Goal: Find specific page/section: Find specific page/section

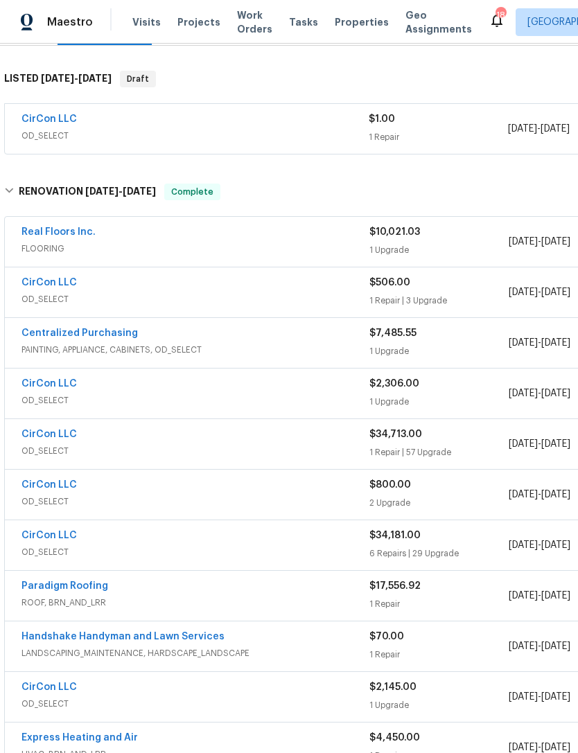
scroll to position [206, 0]
click at [337, 393] on span "OD_SELECT" at bounding box center [195, 400] width 348 height 14
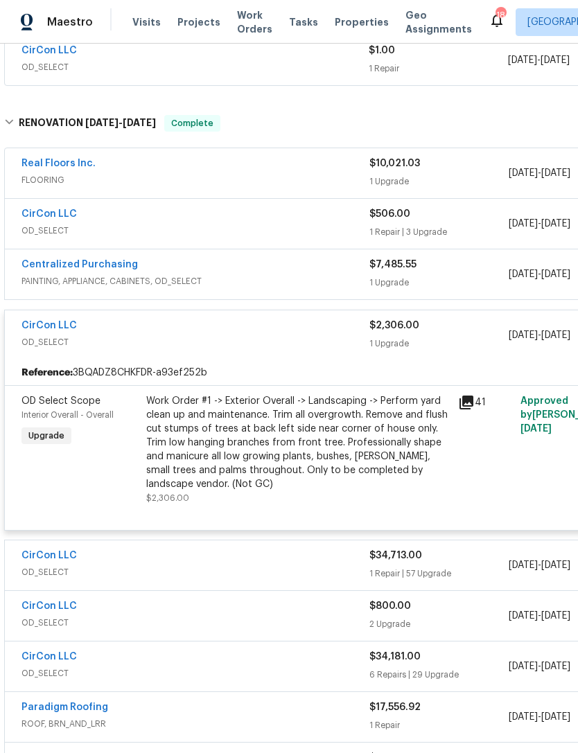
scroll to position [274, 0]
click at [333, 335] on span "OD_SELECT" at bounding box center [195, 342] width 348 height 14
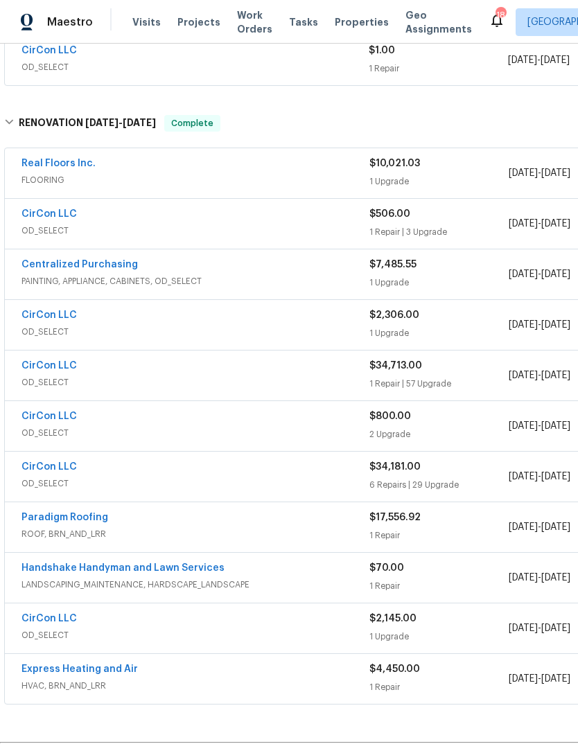
click at [327, 359] on div "CirCon LLC" at bounding box center [195, 367] width 348 height 17
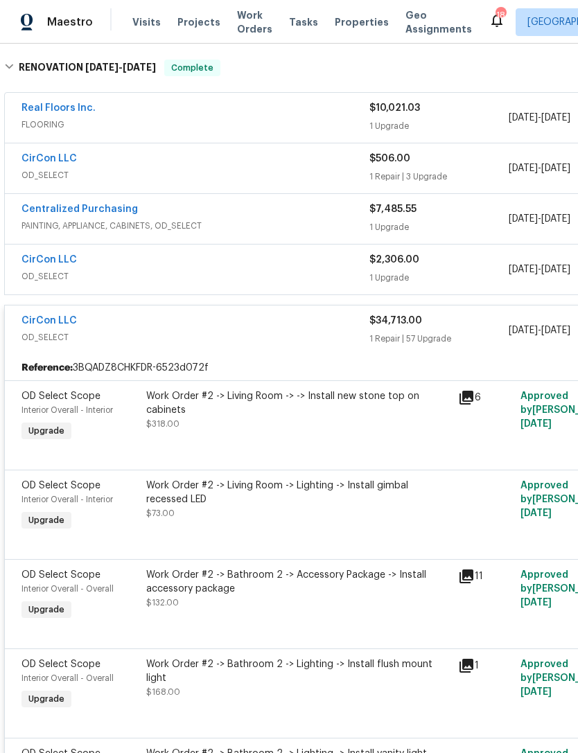
scroll to position [330, 0]
click at [342, 330] on span "OD_SELECT" at bounding box center [195, 337] width 348 height 14
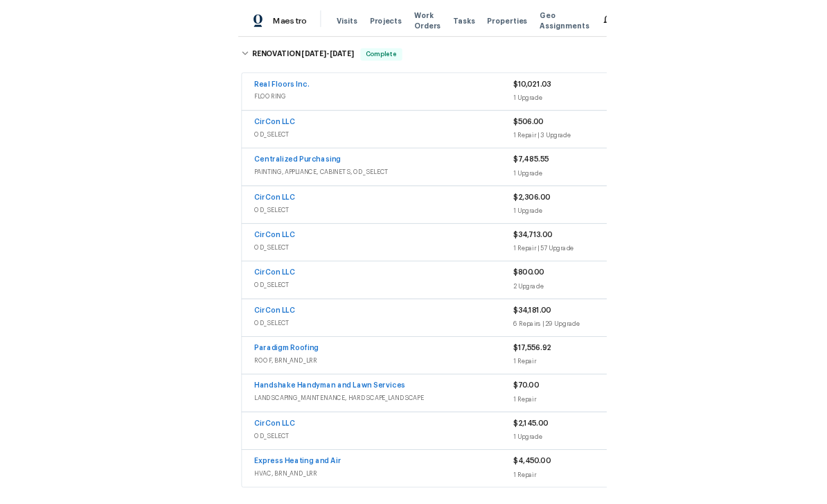
scroll to position [0, 0]
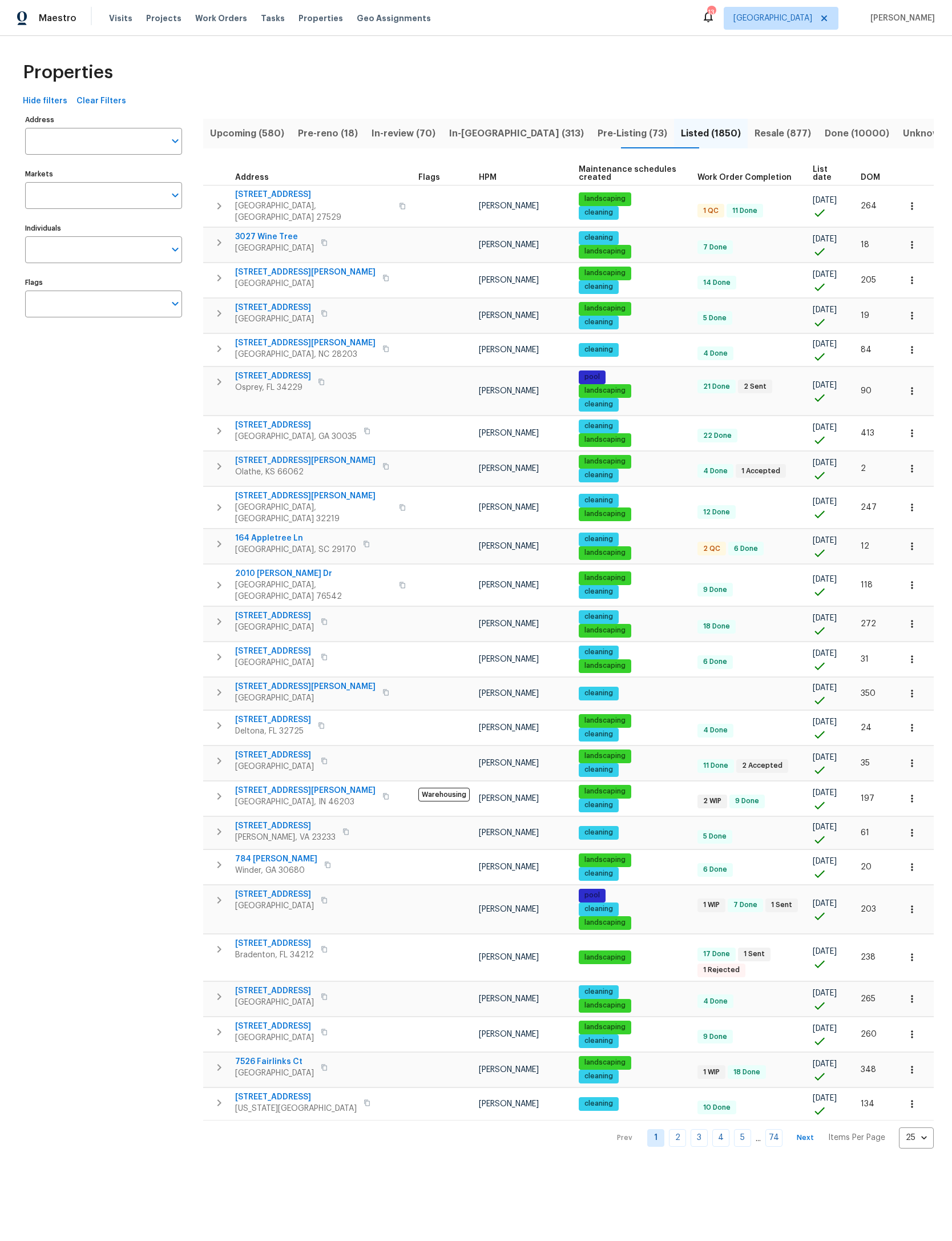
scroll to position [0, 3]
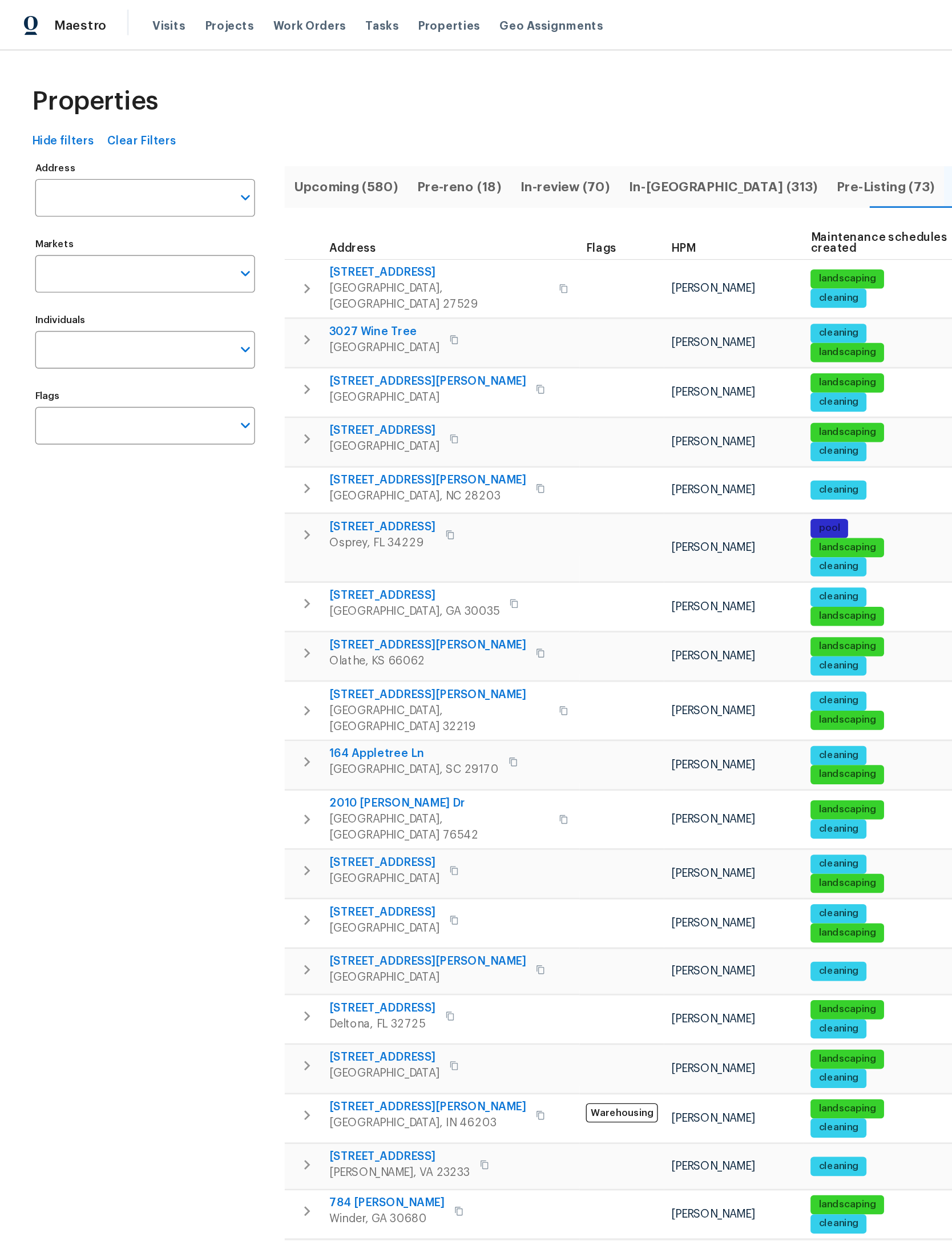
click at [107, 142] on input "Address" at bounding box center [95, 141] width 140 height 27
type input "samontee"
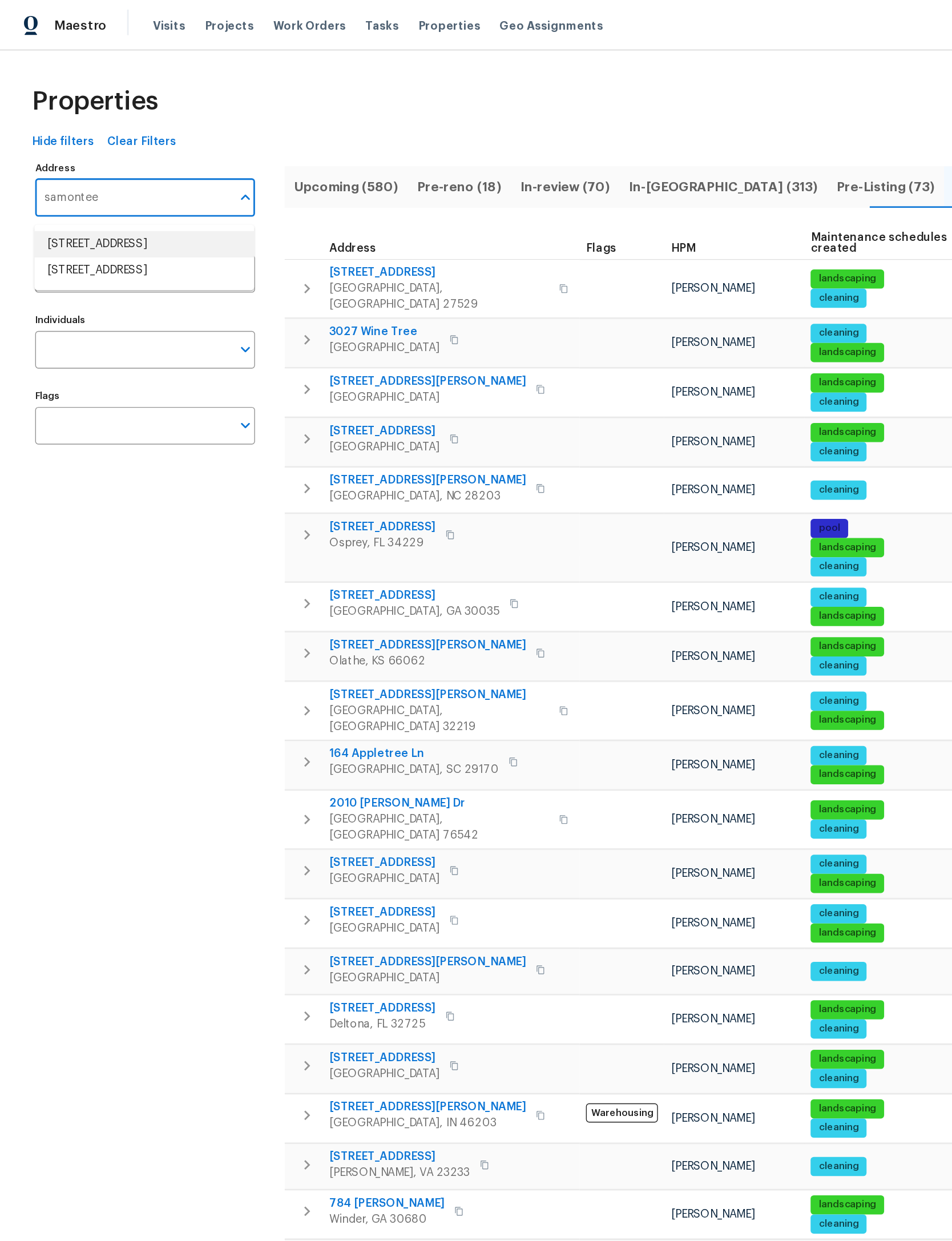
click at [115, 184] on li "1509 Samontee Rd Jacksonville FL 32211" at bounding box center [103, 174] width 157 height 19
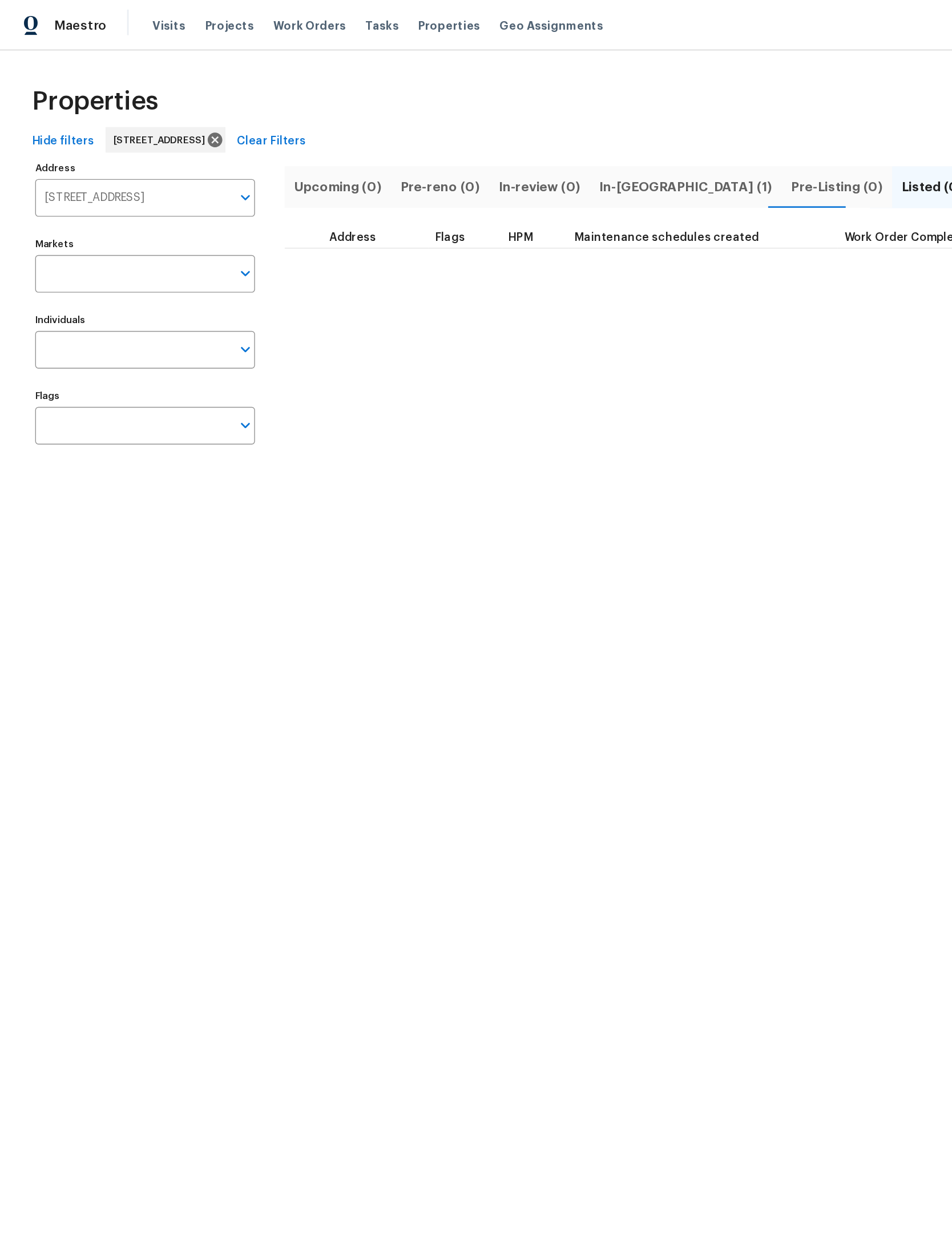
click at [450, 136] on span "In-reno (1)" at bounding box center [490, 133] width 124 height 16
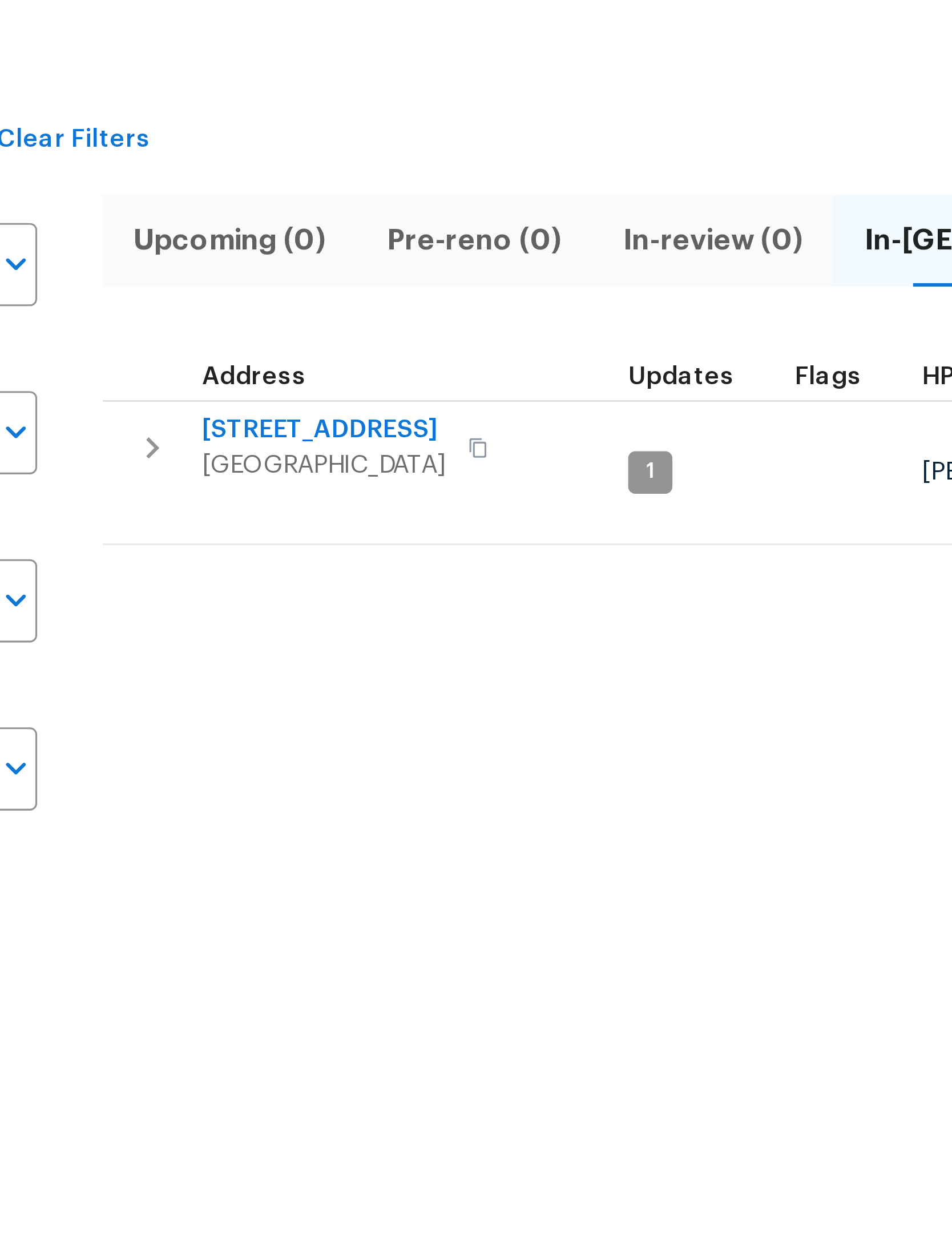
click at [218, 197] on icon "button" at bounding box center [219, 200] width 4 height 7
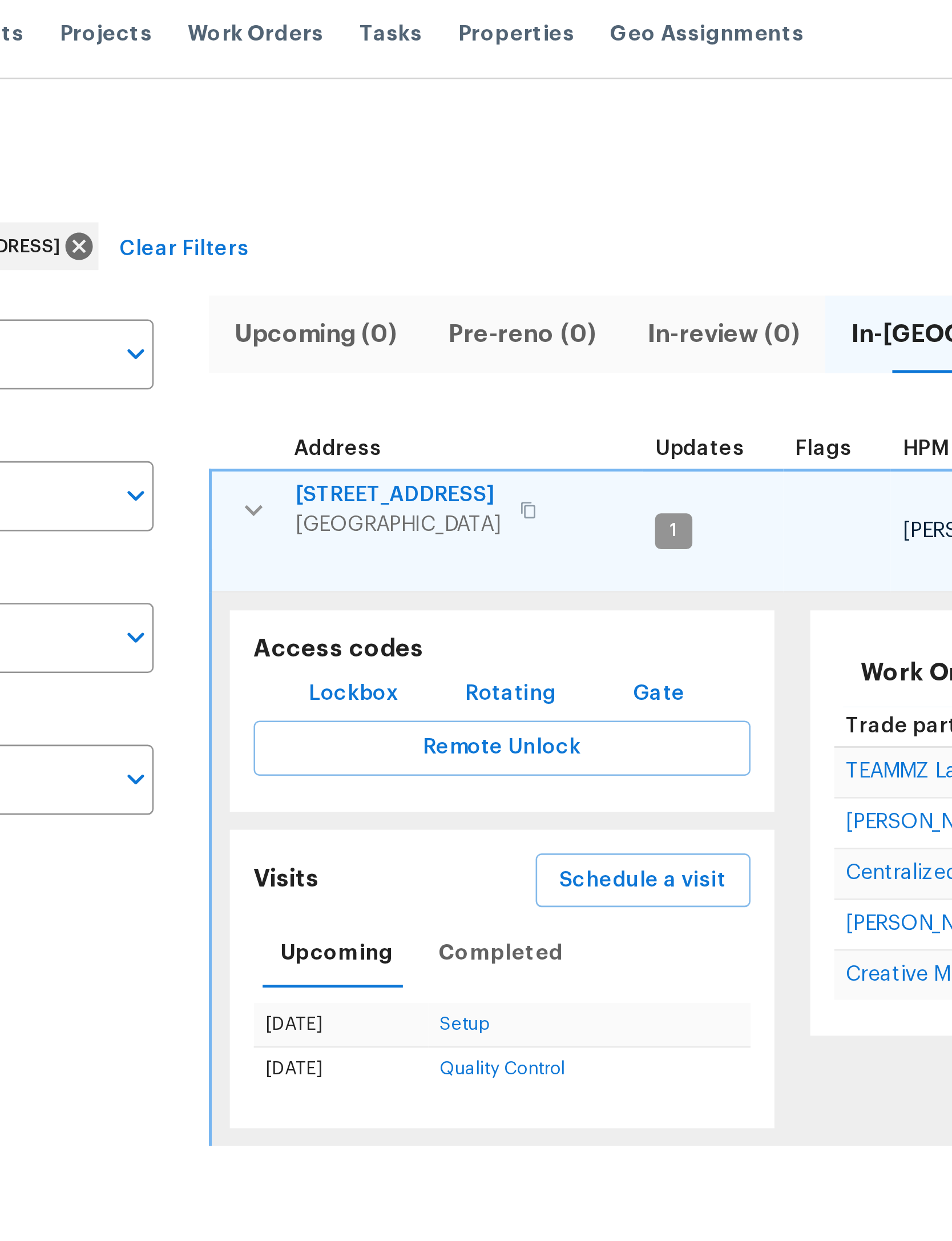
click at [213, 194] on icon "button" at bounding box center [220, 201] width 14 height 14
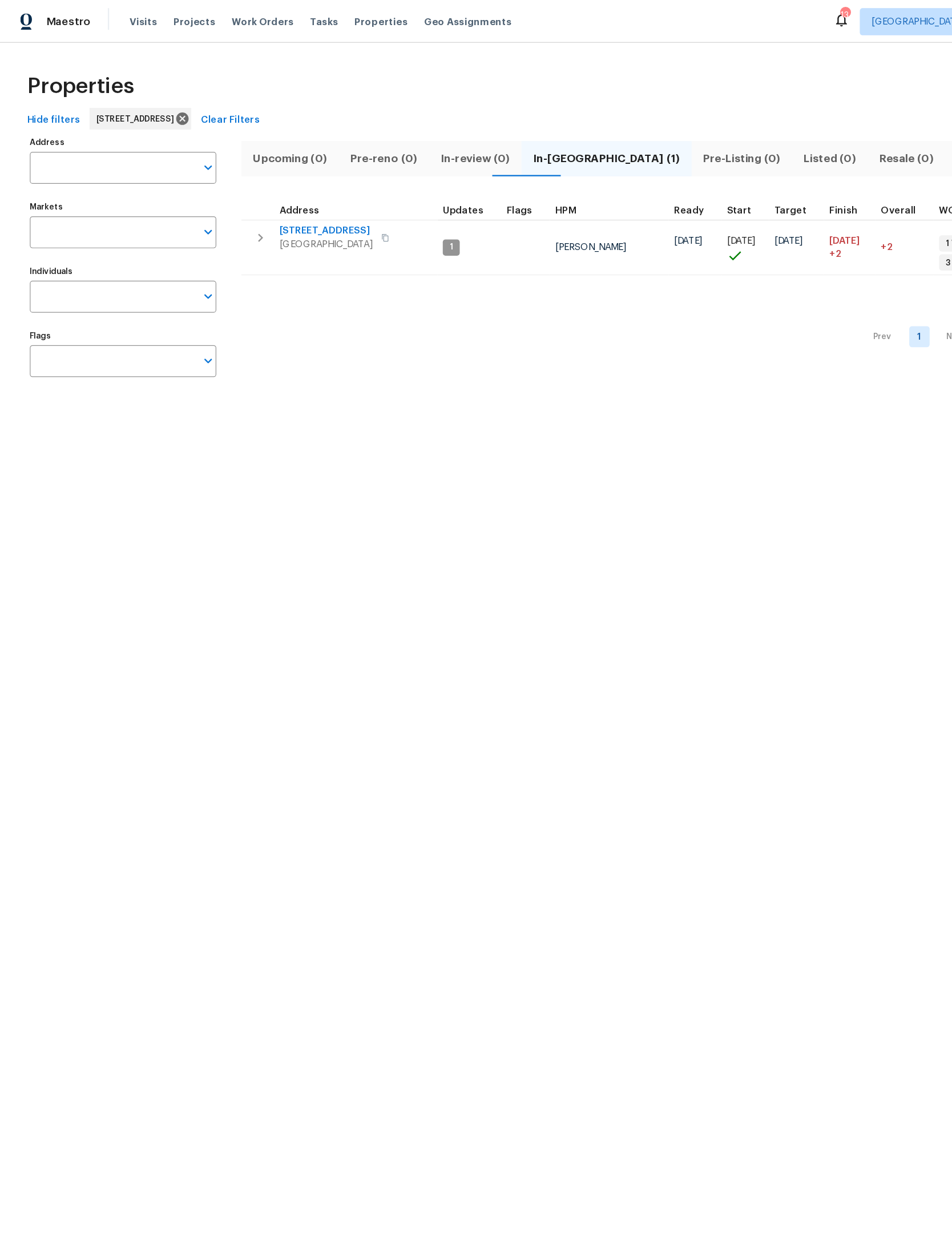
type input "1509 Samontee Rd Jacksonville FL 32211"
click at [289, 192] on span "[STREET_ADDRESS]" at bounding box center [274, 194] width 79 height 12
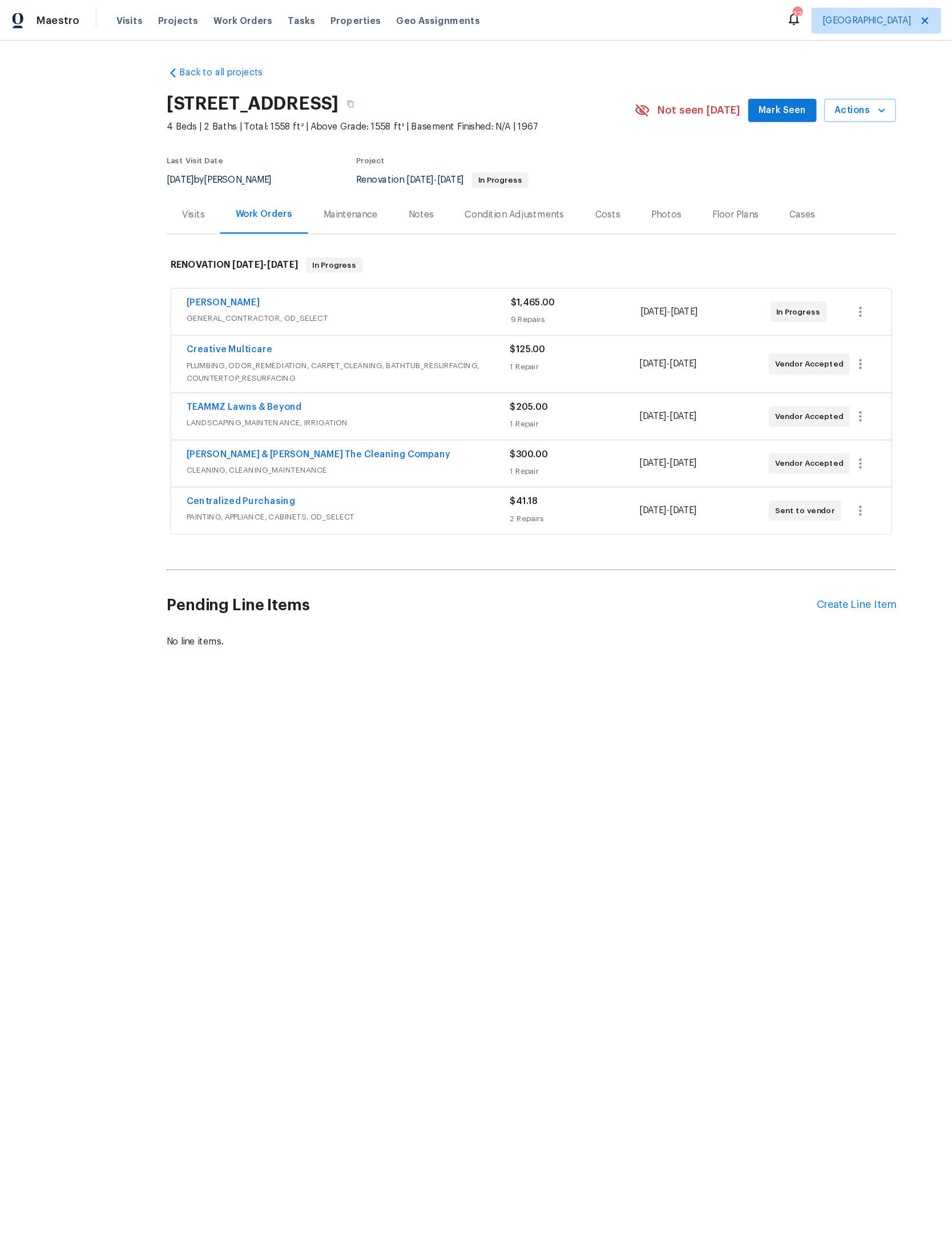
click at [247, 313] on link "Creative Multicare" at bounding box center [209, 310] width 76 height 8
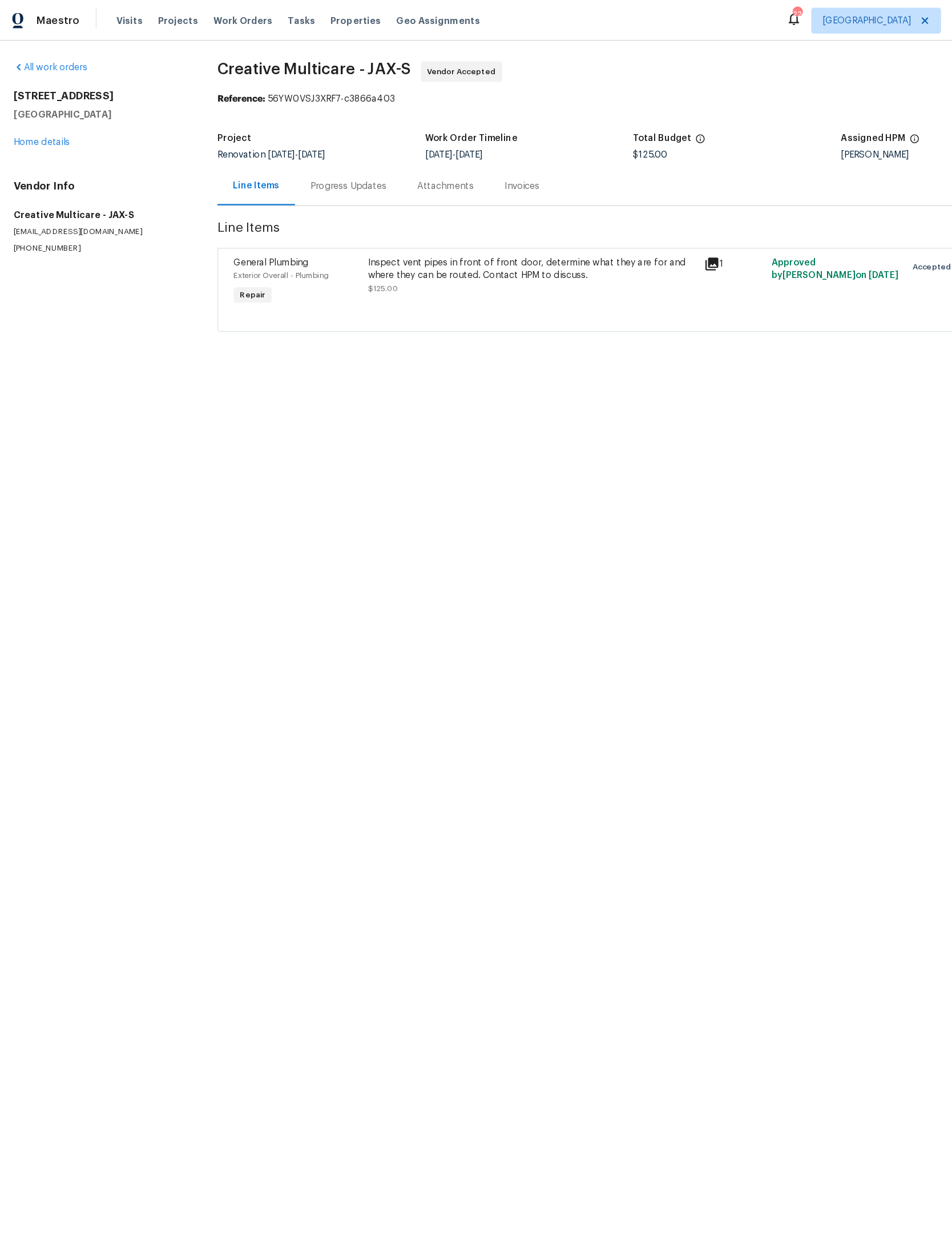
click at [348, 165] on div "Progress Updates" at bounding box center [315, 165] width 68 height 12
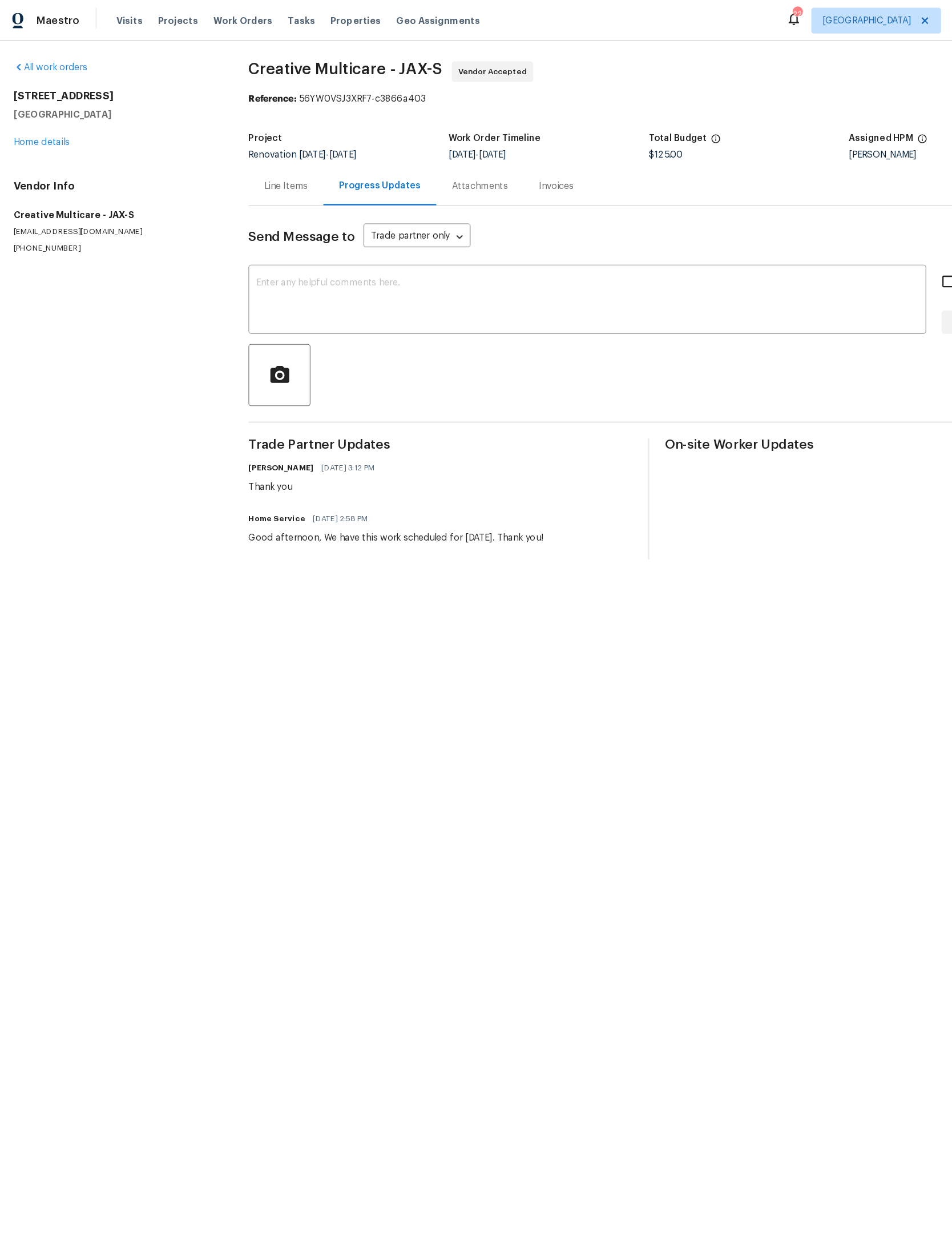
click at [255, 161] on div "Line Items" at bounding box center [259, 165] width 39 height 12
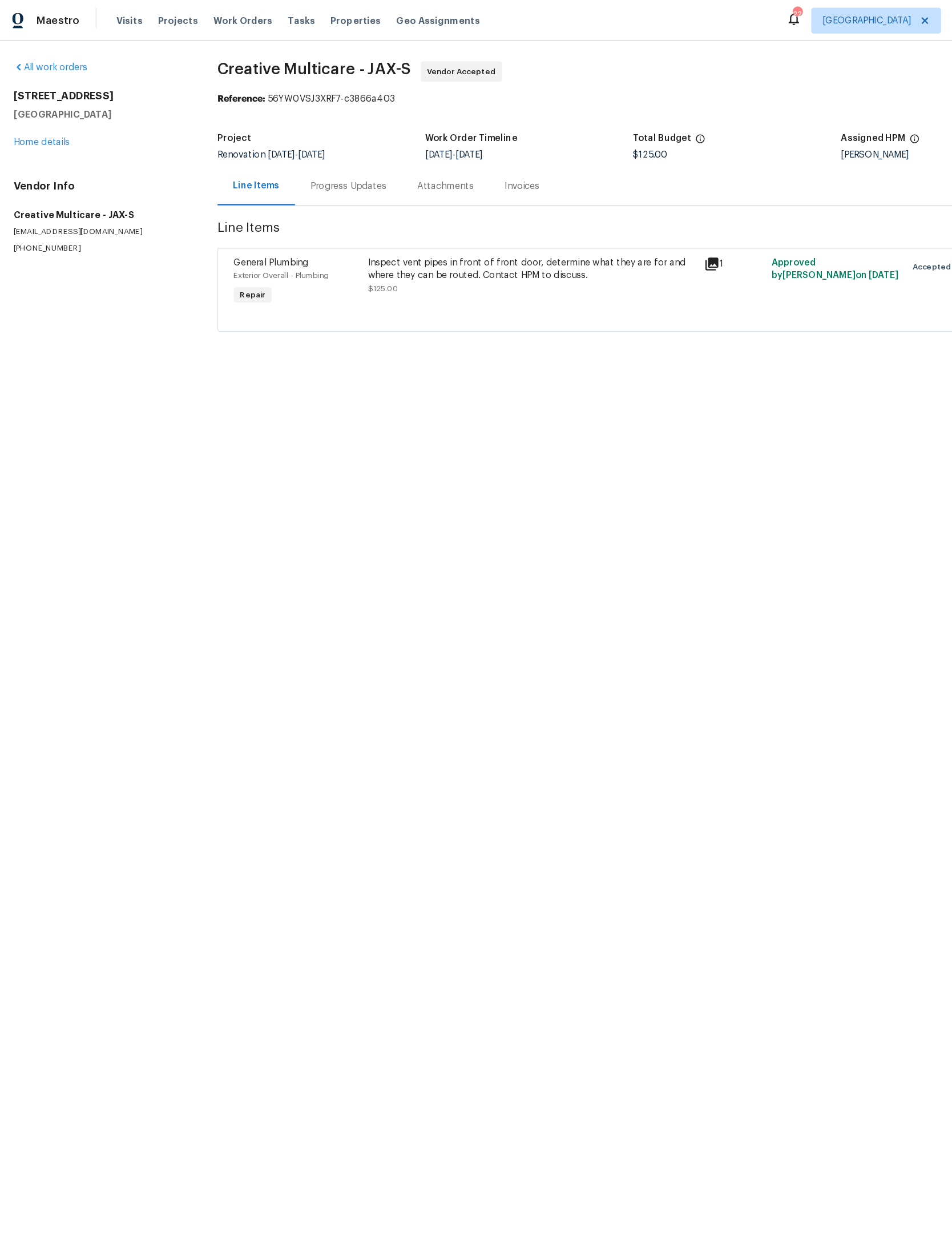
click at [61, 130] on link "Home details" at bounding box center [43, 126] width 49 height 8
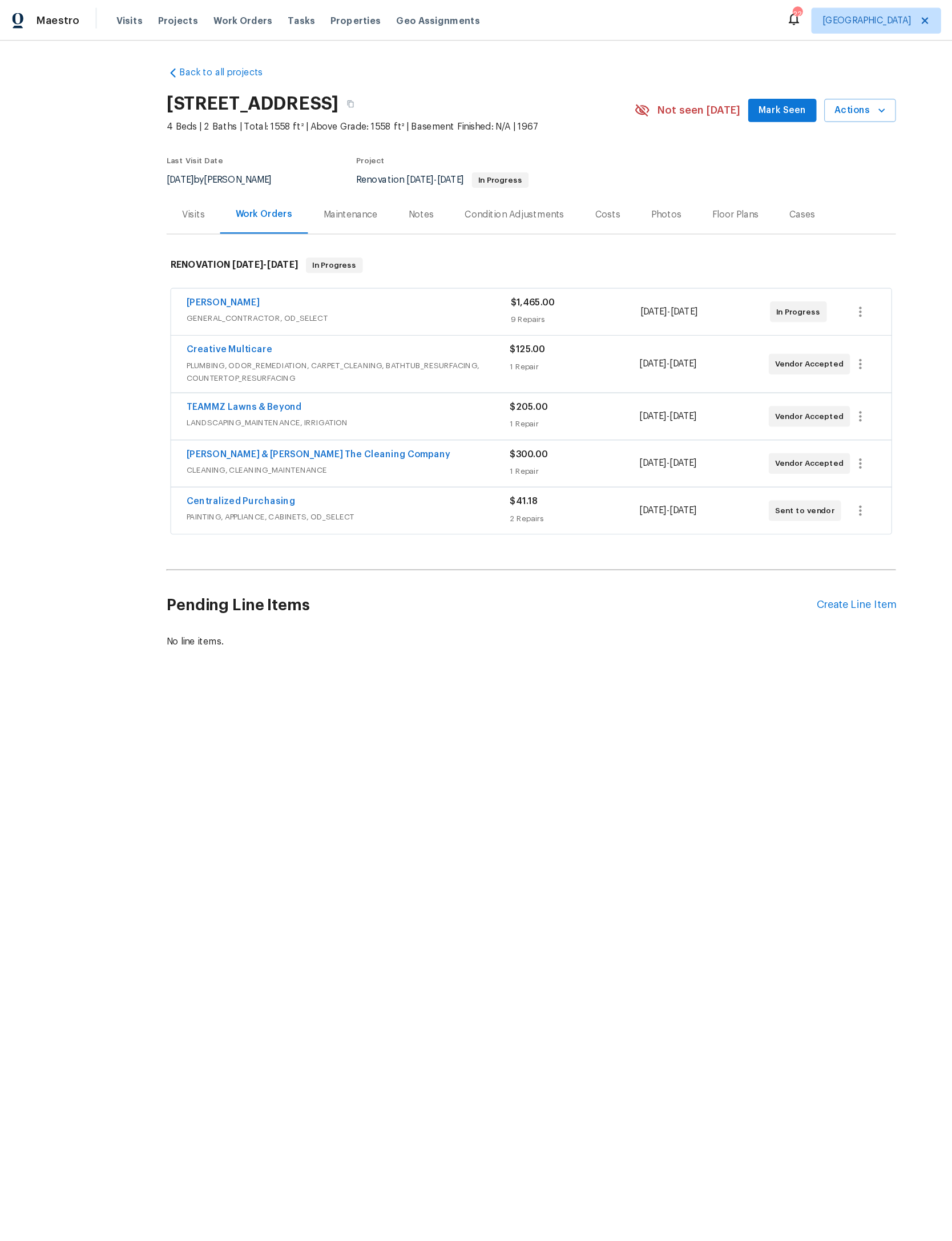
click at [678, 101] on span "Mark Seen" at bounding box center [698, 97] width 42 height 14
